Goal: Go to known website: Access a specific website the user already knows

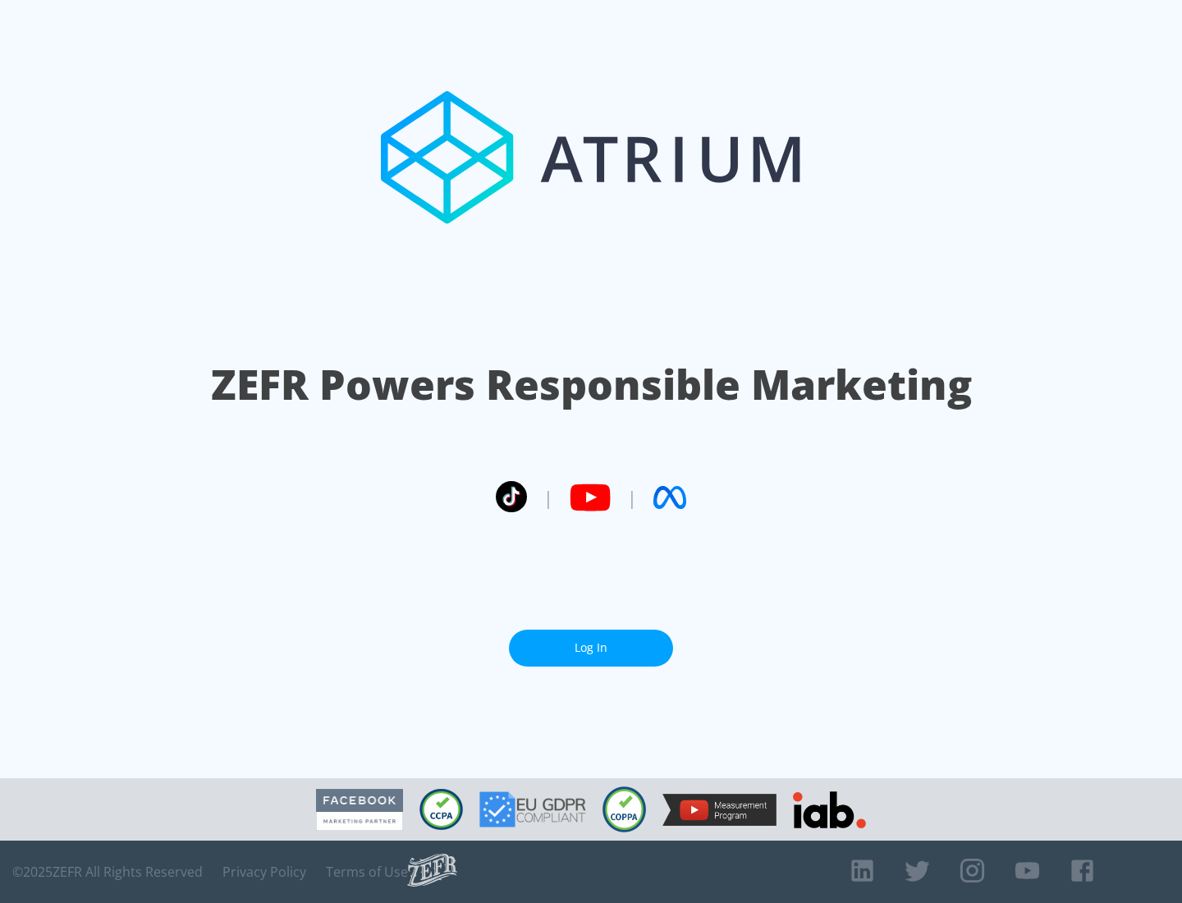
click at [591, 648] on link "Log In" at bounding box center [591, 648] width 164 height 37
